Goal: Task Accomplishment & Management: Use online tool/utility

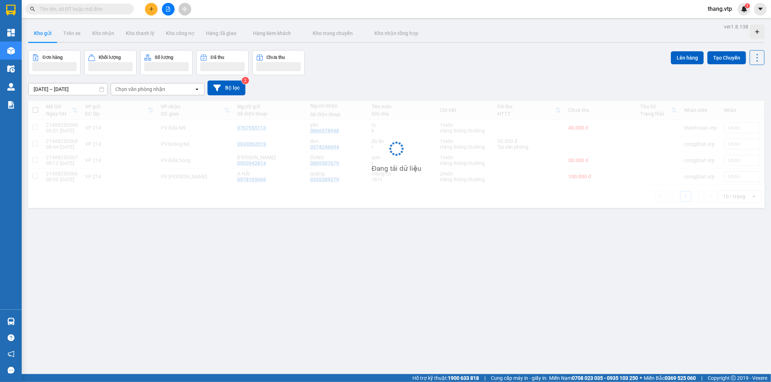
click at [52, 11] on input "text" at bounding box center [82, 9] width 85 height 8
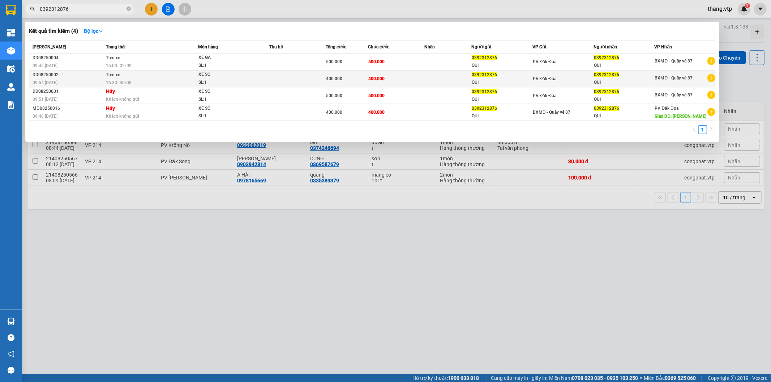
type input "0392312876"
click at [289, 76] on td at bounding box center [297, 78] width 56 height 17
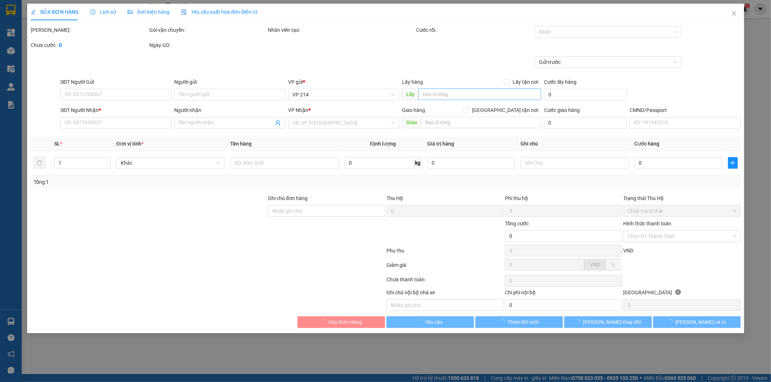
type input "0392312876"
type input "QUI"
type input "0392312876"
type input "QUI"
type input "GHẾ B1"
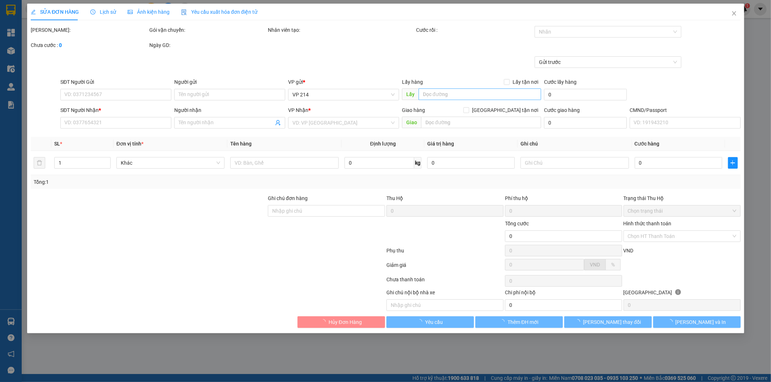
type input "400.000"
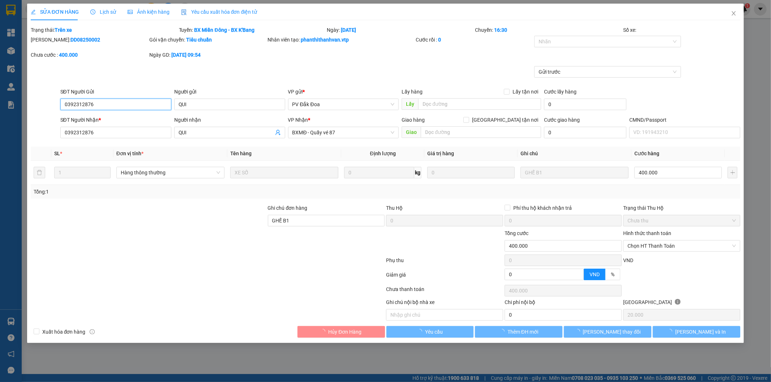
type input "20.000"
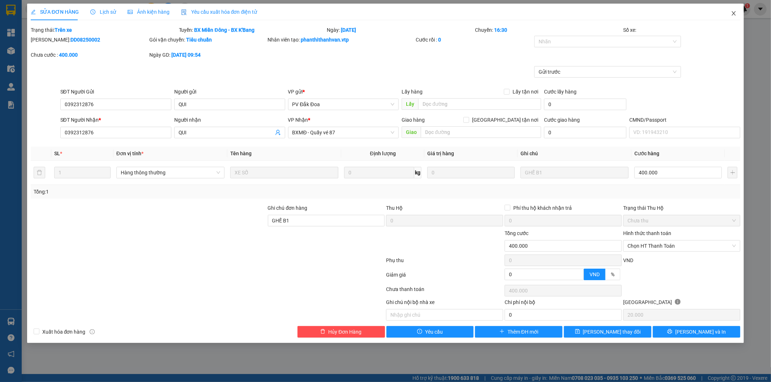
click at [737, 17] on span "Close" at bounding box center [734, 14] width 20 height 20
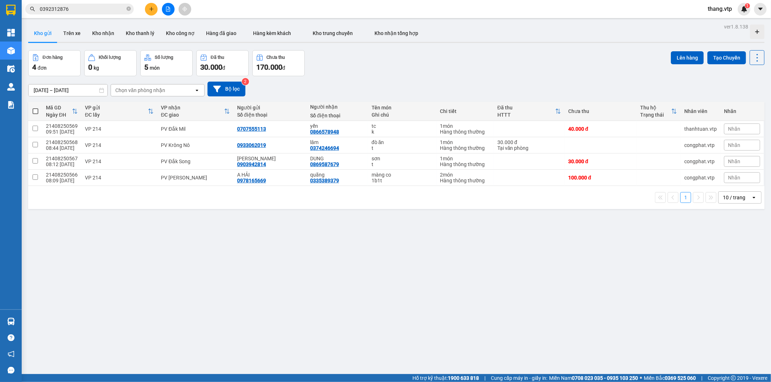
click at [374, 69] on div "Đơn hàng 4 đơn Khối lượng 0 kg Số lượng 5 món Đã thu 30.000 đ Chưa thu 170.000 …" at bounding box center [396, 63] width 736 height 26
click at [92, 14] on span "0392312876" at bounding box center [79, 9] width 108 height 11
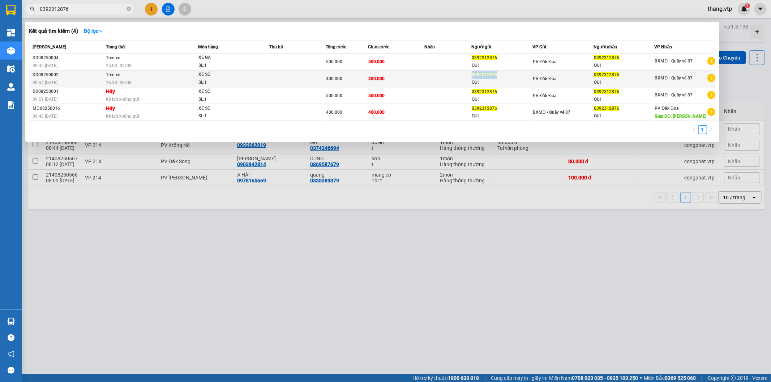
drag, startPoint x: 471, startPoint y: 74, endPoint x: 497, endPoint y: 74, distance: 25.7
click at [497, 74] on div "0392312876" at bounding box center [502, 75] width 60 height 8
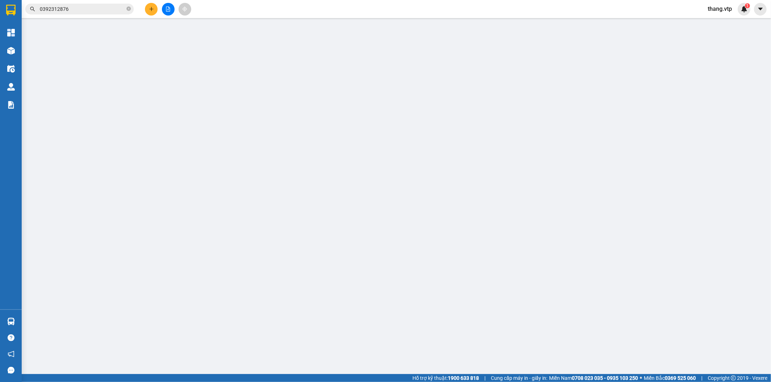
type input "20.000"
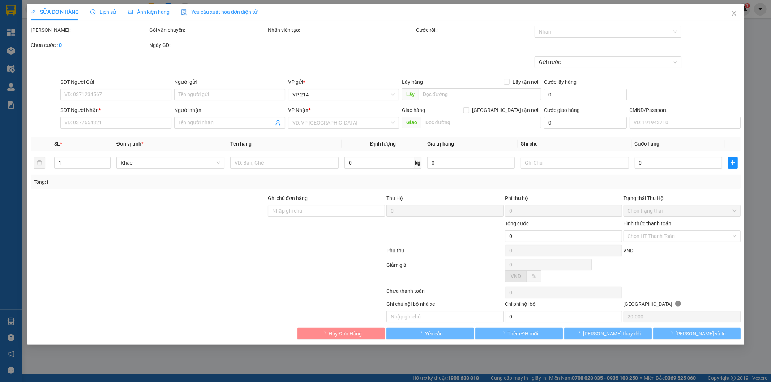
type input "0392312876"
type input "QUI"
type input "0392312876"
type input "QUI"
type input "GHẾ B1"
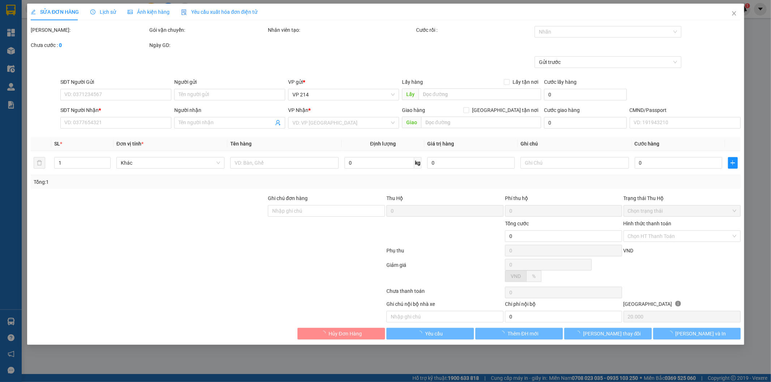
type input "400.000"
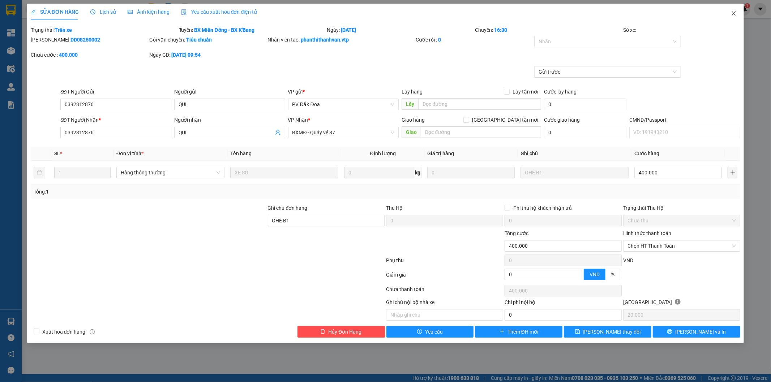
click at [736, 13] on icon "close" at bounding box center [734, 13] width 6 height 6
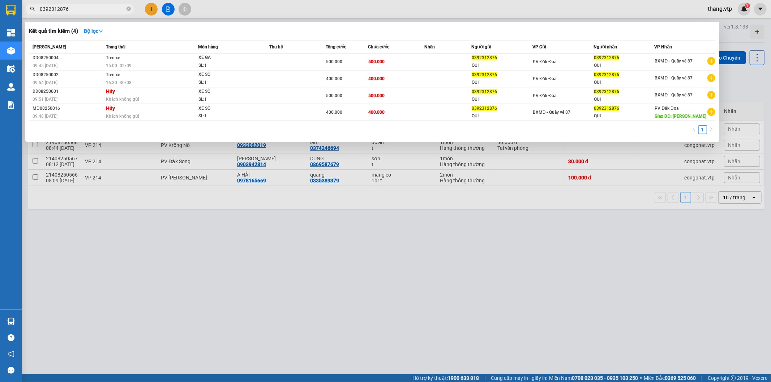
click at [77, 7] on input "0392312876" at bounding box center [82, 9] width 85 height 8
click at [95, 11] on input "0392312876" at bounding box center [82, 9] width 85 height 8
